Goal: Information Seeking & Learning: Learn about a topic

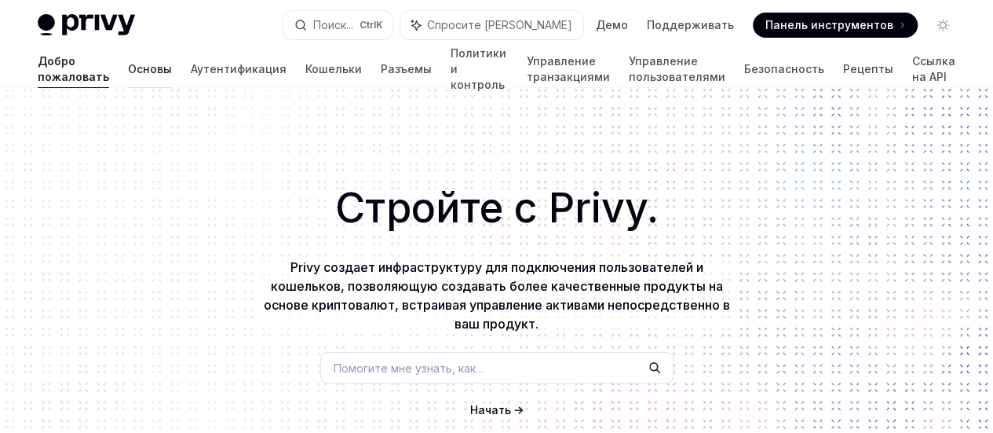
click at [128, 71] on font "Основы" at bounding box center [150, 68] width 44 height 13
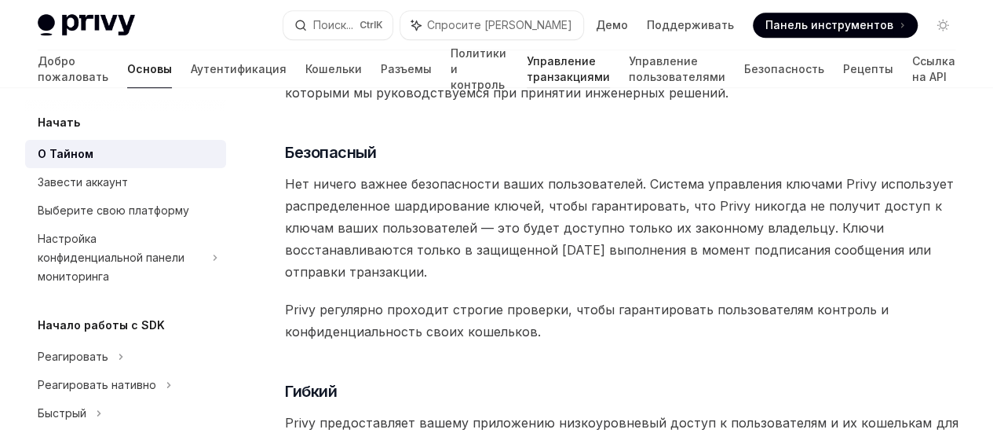
click at [527, 60] on font "Управление транзакциями" at bounding box center [568, 68] width 83 height 29
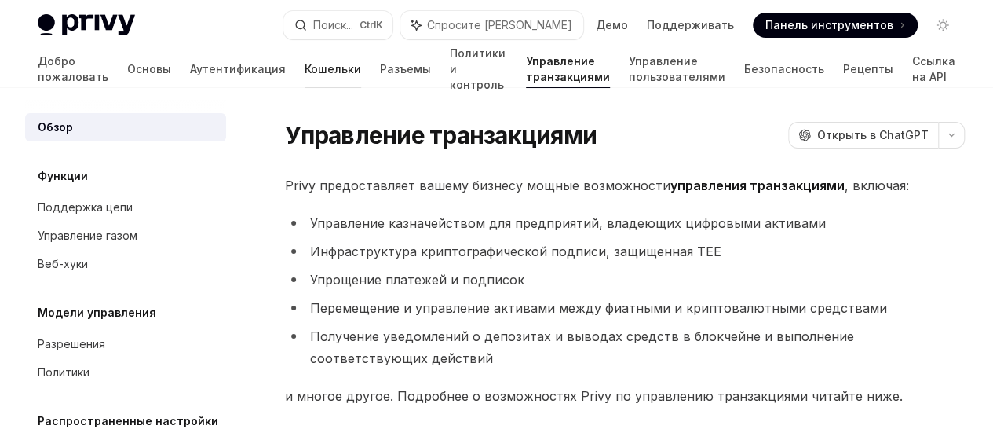
click at [305, 71] on font "Кошельки" at bounding box center [333, 68] width 57 height 13
type textarea "*"
